Goal: Feedback & Contribution: Leave review/rating

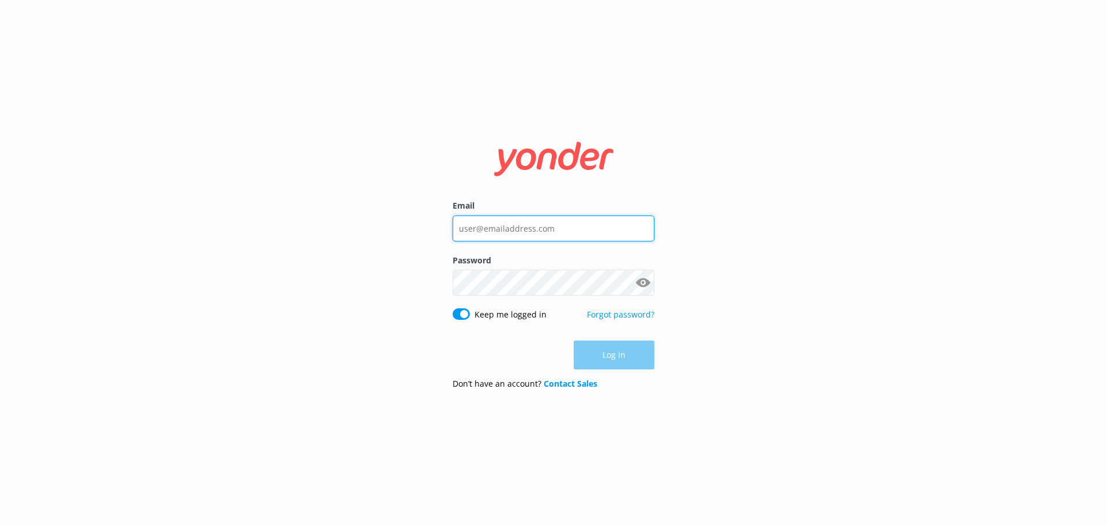
type input "[EMAIL_ADDRESS][DOMAIN_NAME]"
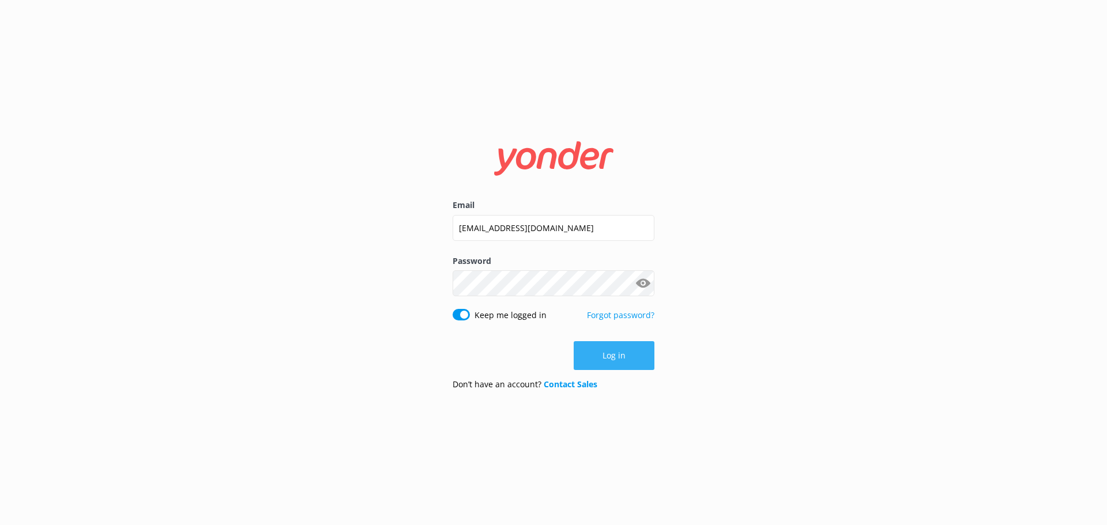
click at [607, 359] on button "Log in" at bounding box center [614, 355] width 81 height 29
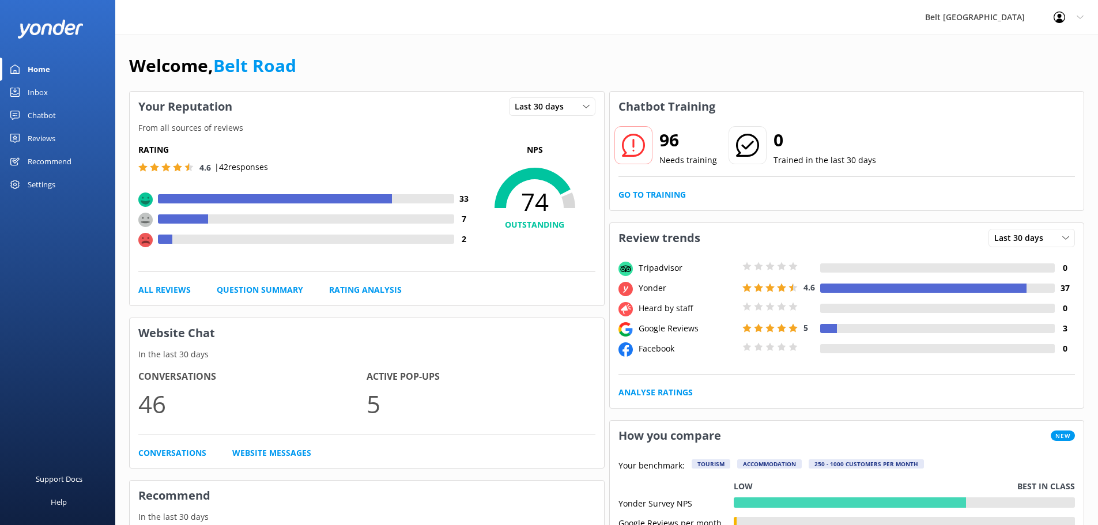
click at [36, 89] on div "Inbox" at bounding box center [38, 92] width 20 height 23
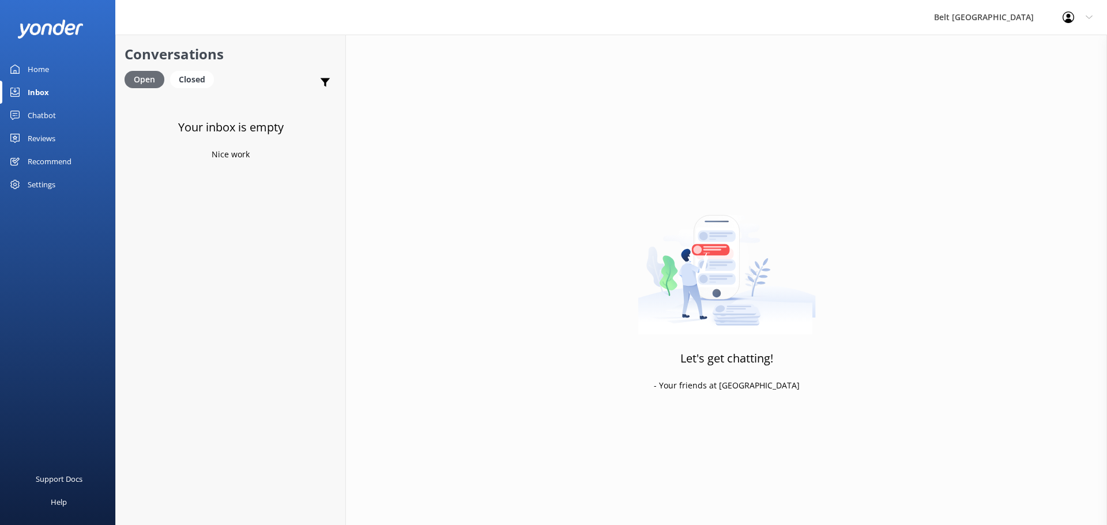
click at [145, 81] on div "Open" at bounding box center [145, 79] width 40 height 17
click at [43, 137] on div "Reviews" at bounding box center [42, 138] width 28 height 23
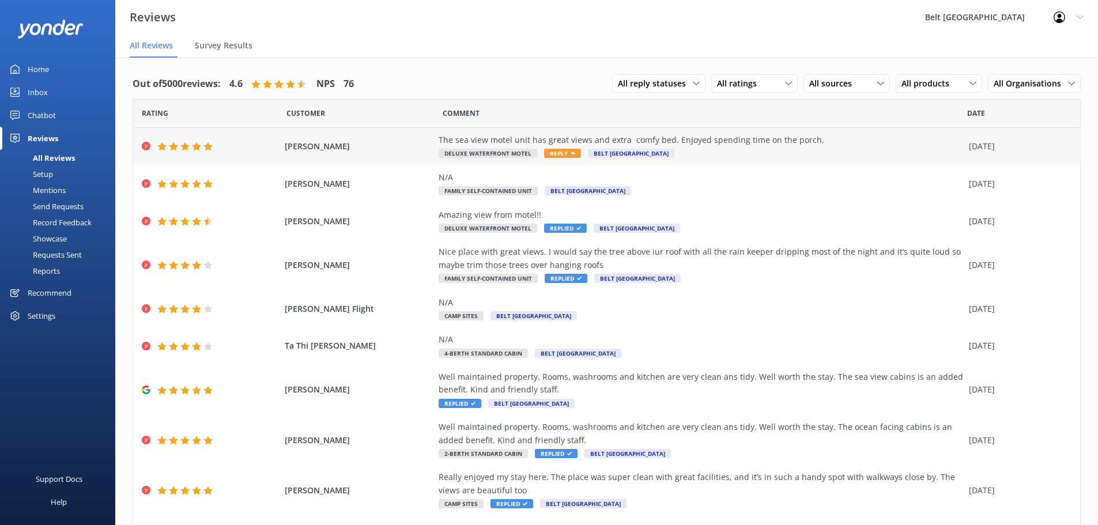
click at [561, 150] on span "Reply" at bounding box center [562, 153] width 37 height 9
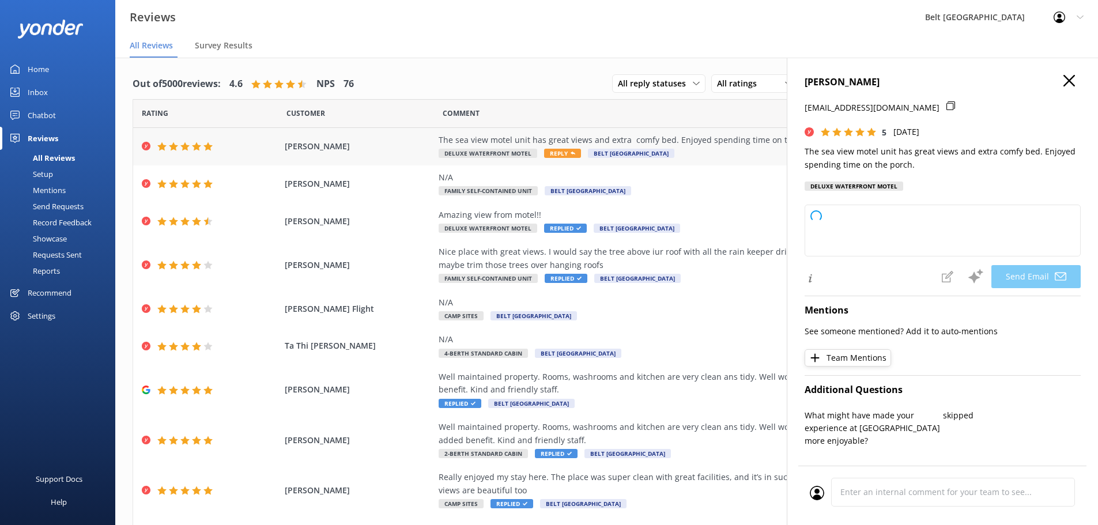
type textarea "Thank you so much, Kathy! We’re delighted you enjoyed the views, comfy bed, and…"
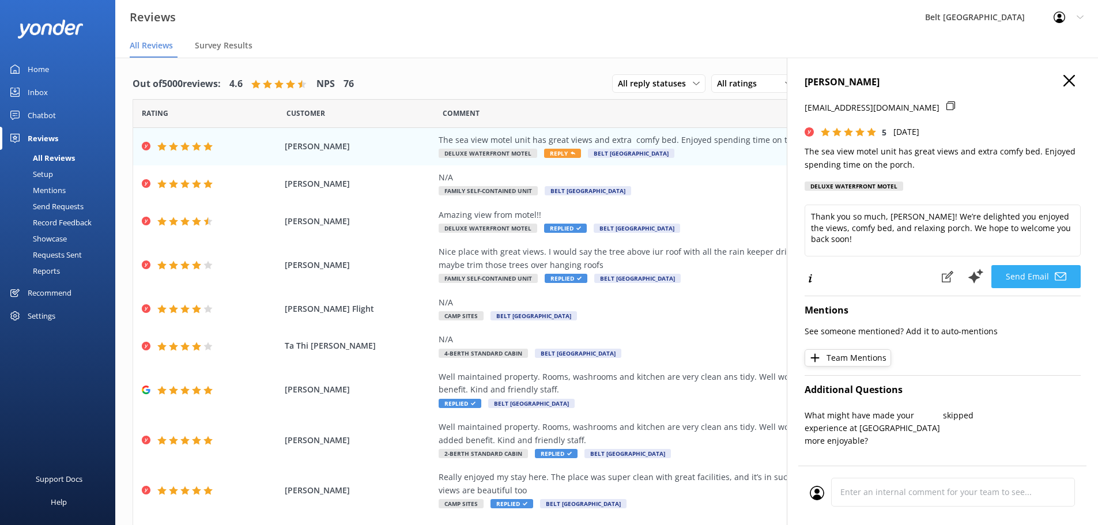
click at [1008, 277] on button "Send Email" at bounding box center [1035, 276] width 89 height 23
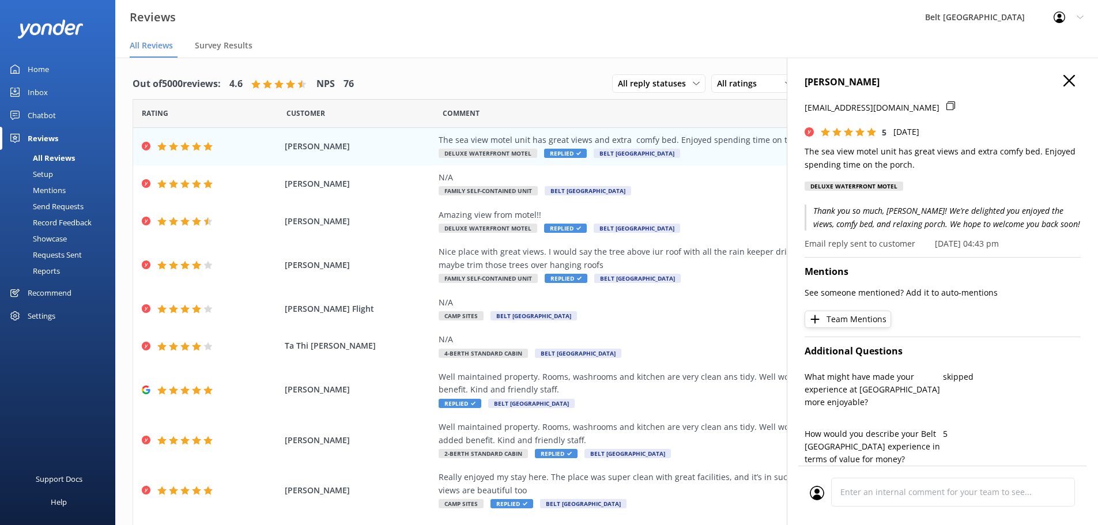
click at [1064, 82] on use "button" at bounding box center [1070, 81] width 12 height 12
